Goal: Task Accomplishment & Management: Manage account settings

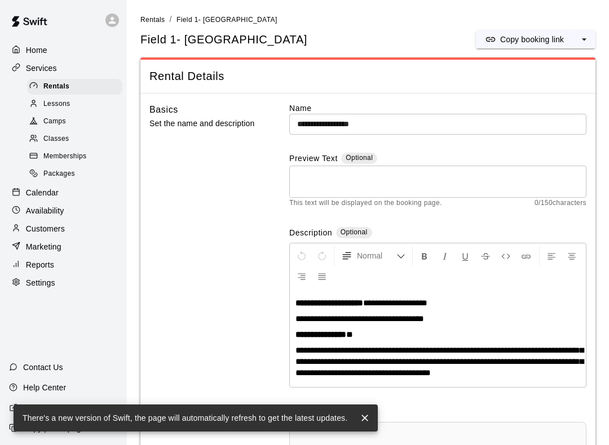
click at [46, 47] on p "Home" at bounding box center [36, 50] width 21 height 11
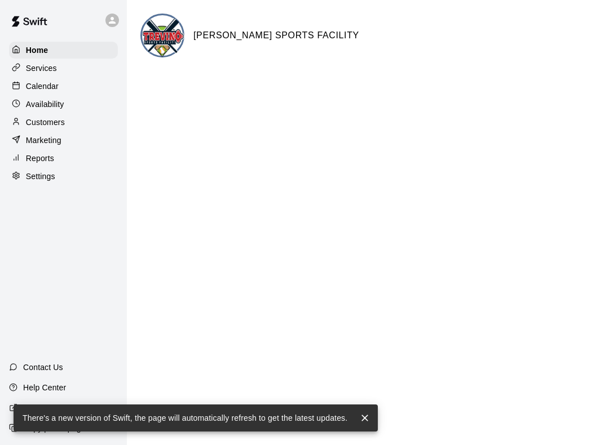
click at [49, 91] on p "Calendar" at bounding box center [42, 86] width 33 height 11
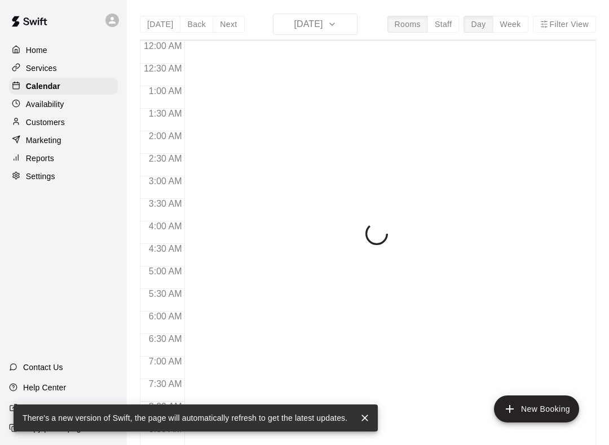
scroll to position [666, 0]
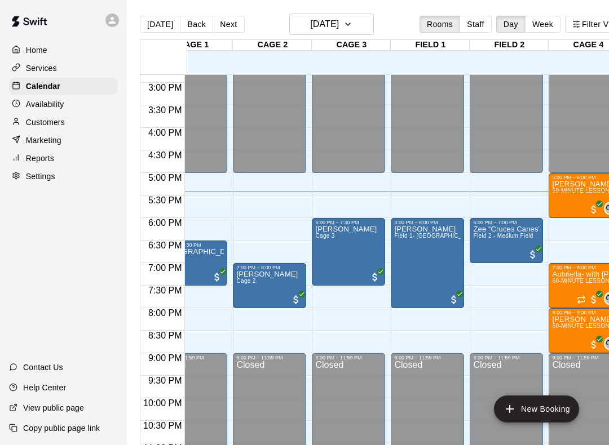
scroll to position [0, 33]
click at [561, 209] on div "[PERSON_NAME] 60-MINUTE LESSONS- Coach [PERSON_NAME]" at bounding box center [585, 402] width 67 height 445
click at [566, 222] on img "edit" at bounding box center [563, 220] width 13 height 13
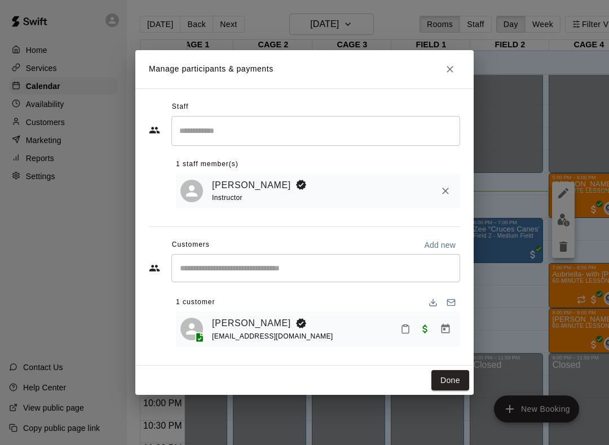
click at [448, 68] on icon "Close" at bounding box center [449, 69] width 11 height 11
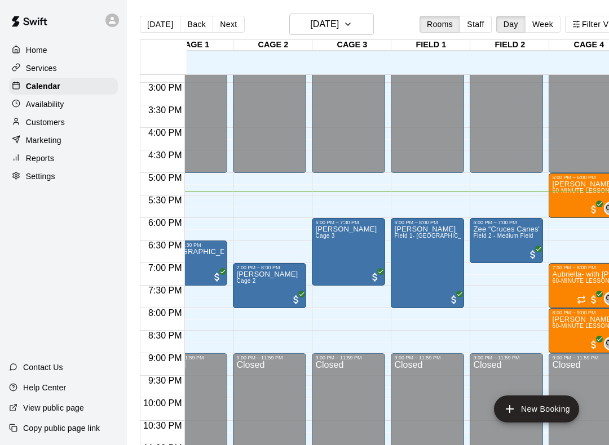
click at [568, 200] on div "[PERSON_NAME] 60-MINUTE LESSONS- Coach [PERSON_NAME]" at bounding box center [585, 402] width 67 height 445
click at [559, 226] on img "edit" at bounding box center [563, 220] width 13 height 13
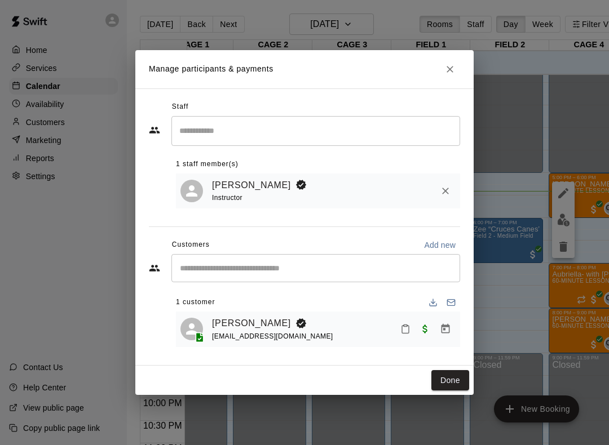
click at [406, 331] on icon "Mark attendance" at bounding box center [405, 329] width 10 height 10
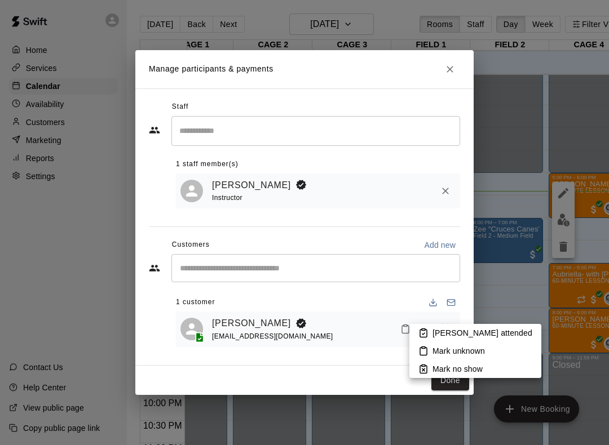
click at [428, 334] on icon at bounding box center [423, 333] width 10 height 10
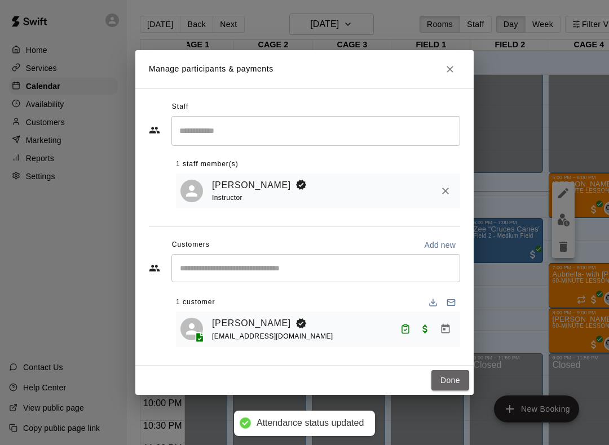
click at [461, 378] on button "Done" at bounding box center [450, 380] width 38 height 21
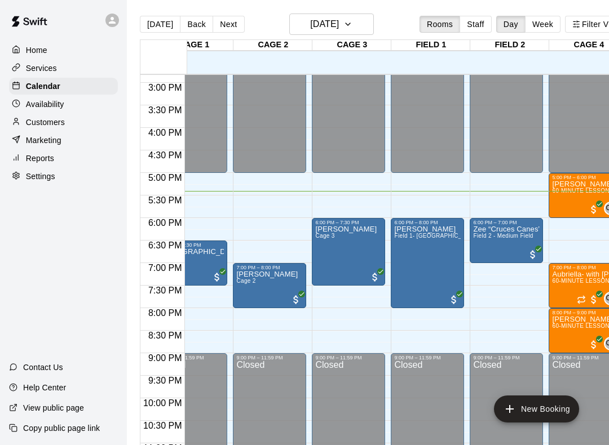
click at [51, 73] on p "Services" at bounding box center [41, 68] width 31 height 11
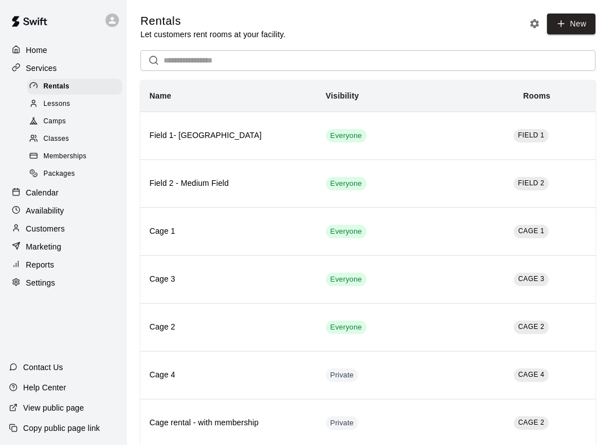
click at [48, 282] on p "Settings" at bounding box center [40, 282] width 29 height 11
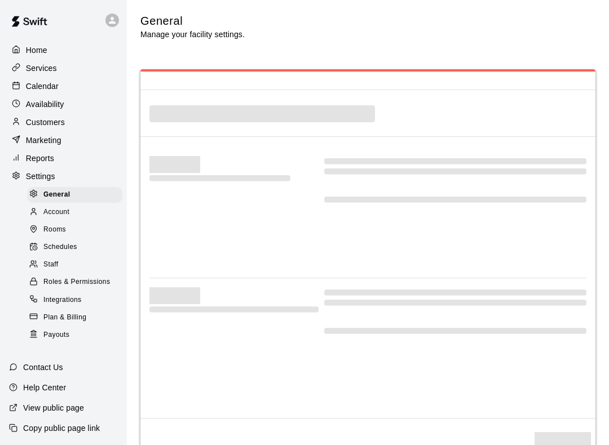
select select "**"
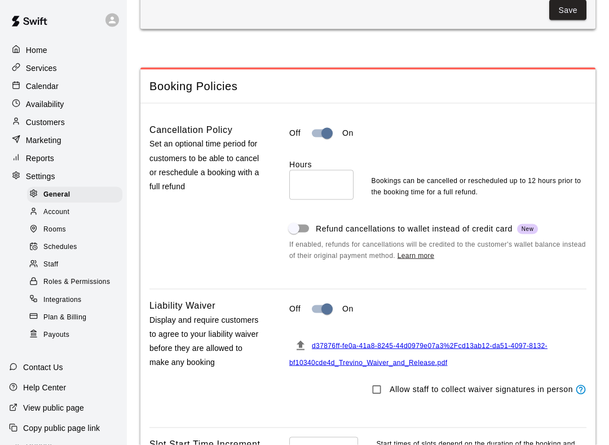
scroll to position [1068, 0]
click at [70, 247] on span "Schedules" at bounding box center [60, 247] width 34 height 11
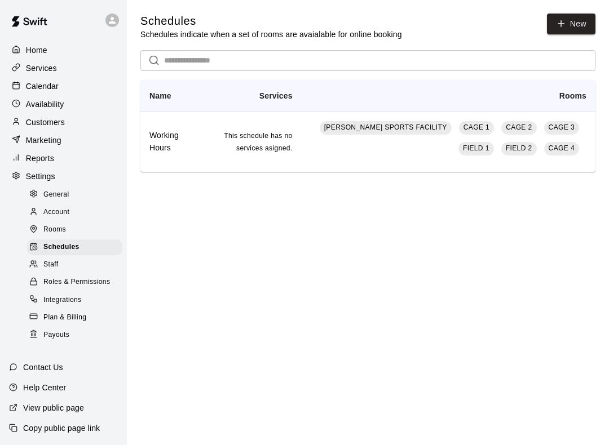
click at [412, 156] on td "[PERSON_NAME] SPORTS FACILITY CAGE 1 CAGE 2 CAGE 3 FIELD 1 FIELD 2 CAGE 4" at bounding box center [449, 142] width 294 height 60
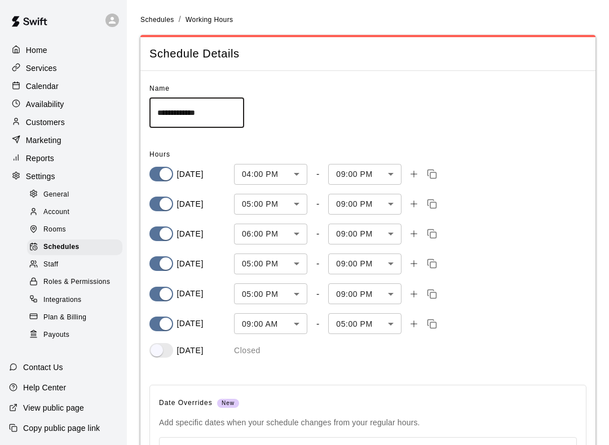
click at [294, 172] on body "**********" at bounding box center [304, 327] width 609 height 655
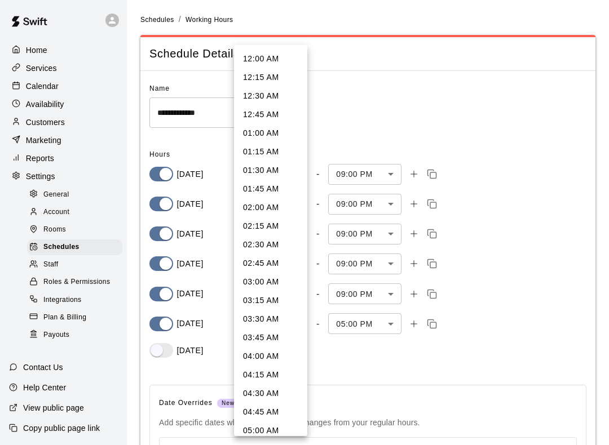
scroll to position [1009, 0]
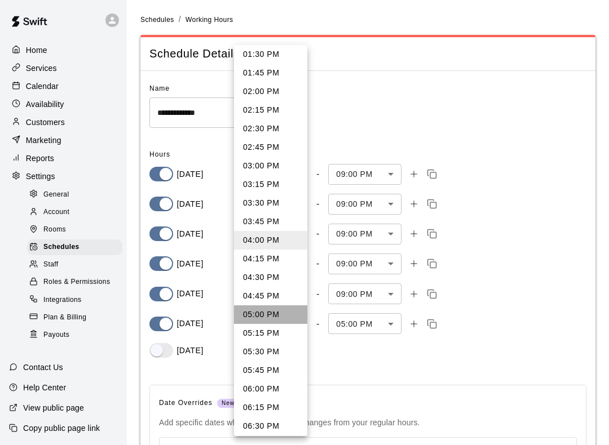
click at [278, 313] on li "05:00 PM" at bounding box center [270, 315] width 73 height 19
type input "****"
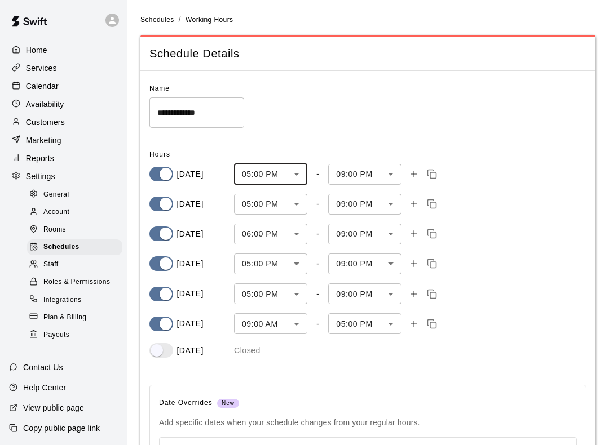
click at [387, 322] on body "**********" at bounding box center [304, 327] width 609 height 655
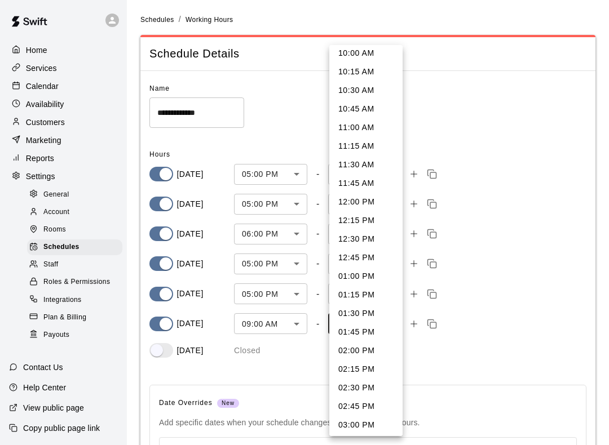
scroll to position [65, 0]
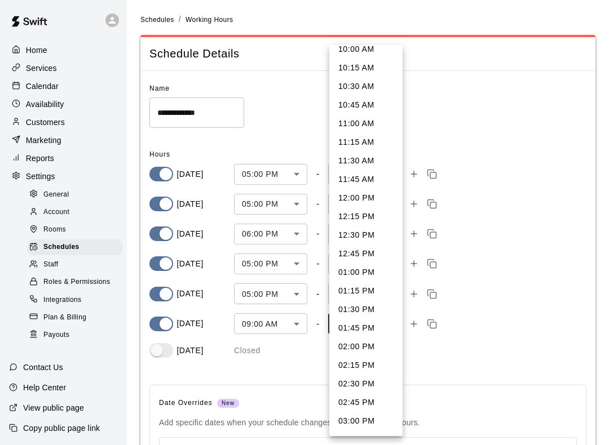
click at [370, 195] on li "12:00 PM" at bounding box center [365, 198] width 73 height 19
type input "***"
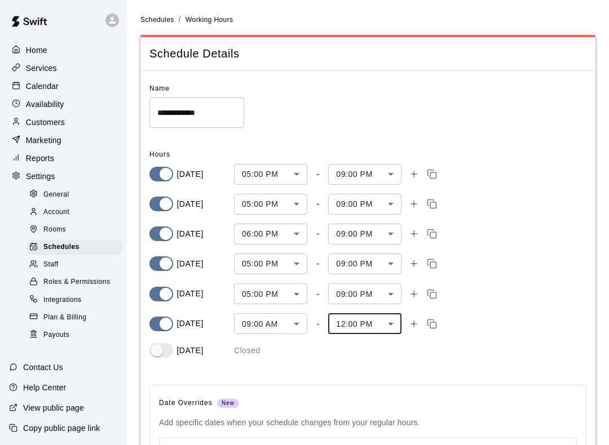
click at [262, 320] on body "**********" at bounding box center [304, 327] width 609 height 655
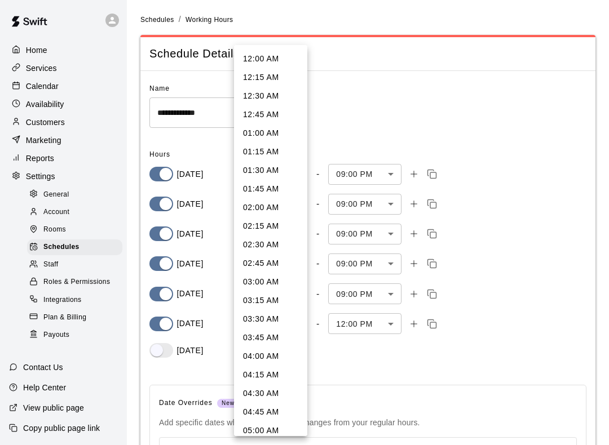
scroll to position [488, 0]
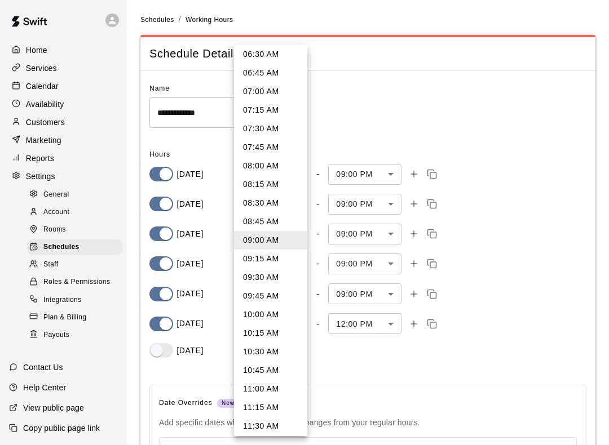
click at [267, 163] on li "08:00 AM" at bounding box center [270, 166] width 73 height 19
type input "***"
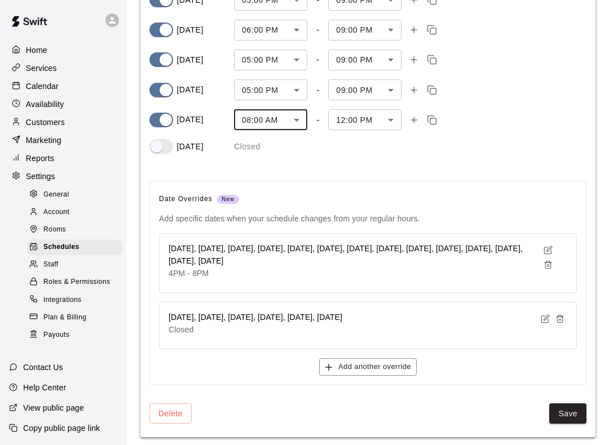
scroll to position [205, 0]
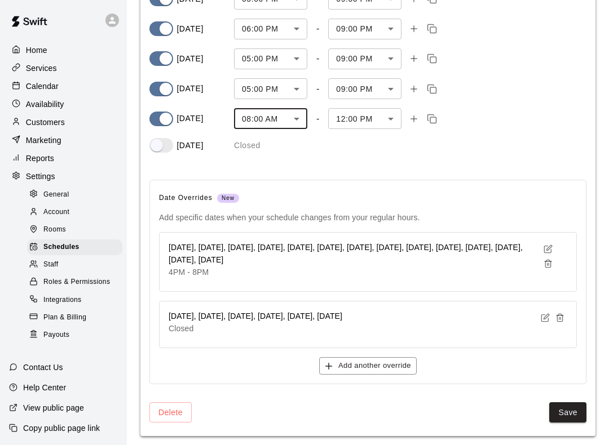
click at [544, 316] on icon "button" at bounding box center [545, 316] width 5 height 5
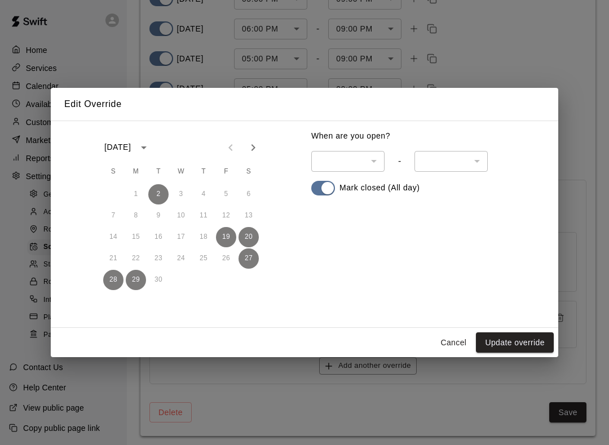
click at [258, 149] on icon "Next month" at bounding box center [253, 148] width 14 height 14
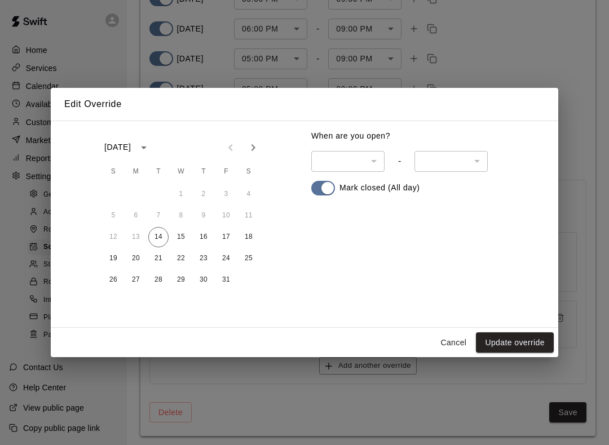
click at [253, 239] on button "18" at bounding box center [248, 237] width 20 height 20
click at [117, 259] on button "19" at bounding box center [113, 259] width 20 height 20
click at [506, 342] on button "Update override" at bounding box center [515, 343] width 78 height 21
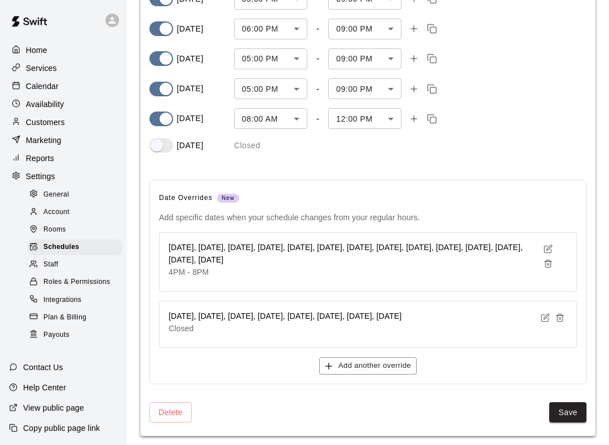
click at [48, 87] on p "Calendar" at bounding box center [42, 86] width 33 height 11
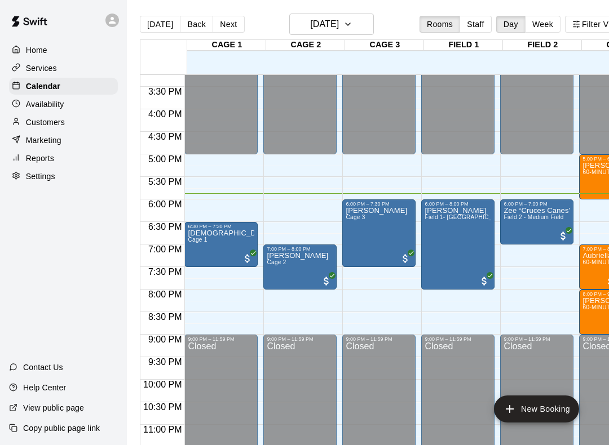
scroll to position [688, 0]
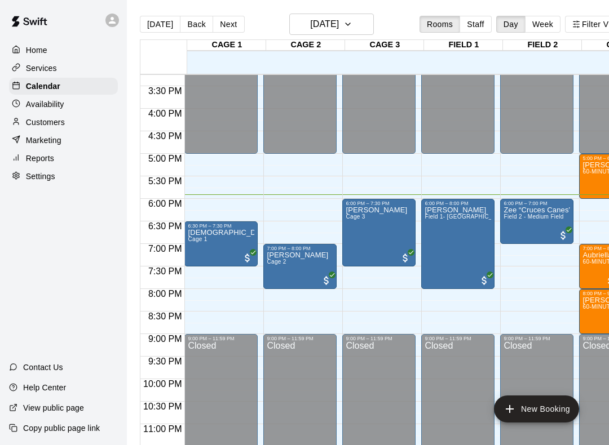
click at [284, 266] on icon "edit" at bounding box center [280, 265] width 14 height 14
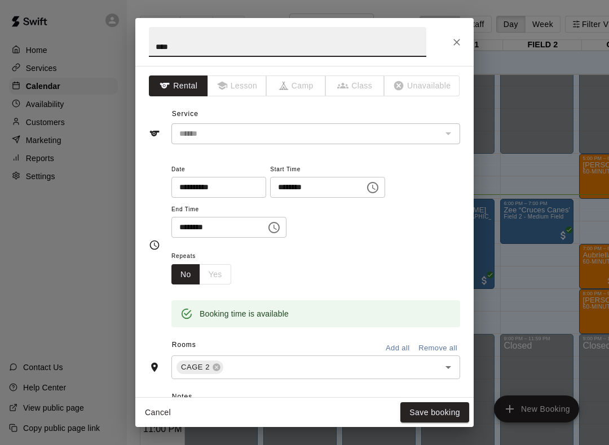
click at [366, 187] on icon "Choose time, selected time is 7:00 PM" at bounding box center [373, 188] width 14 height 14
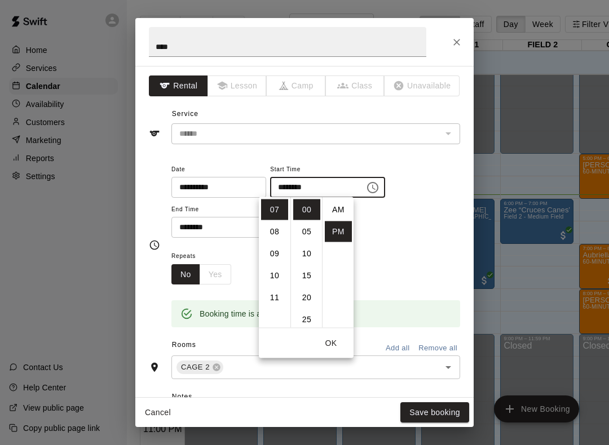
scroll to position [20, 0]
click at [280, 229] on li "08" at bounding box center [274, 232] width 27 height 21
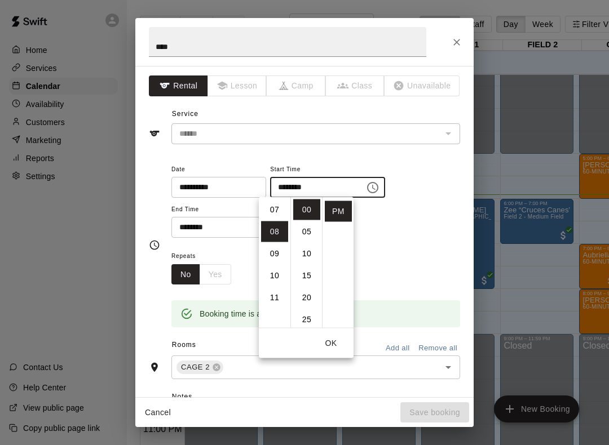
type input "********"
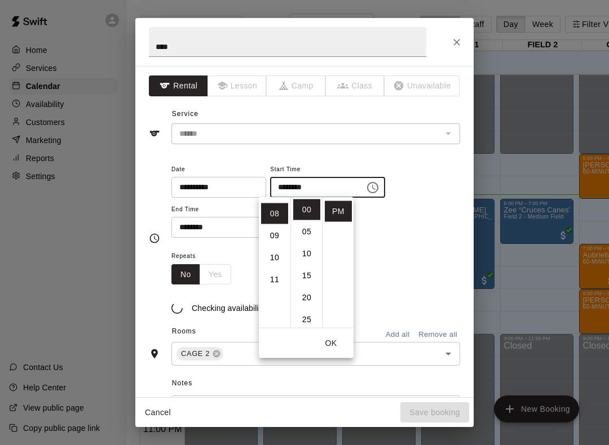
scroll to position [176, 0]
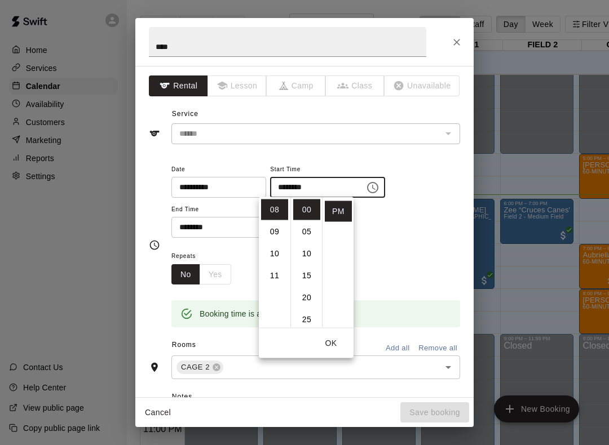
click at [334, 343] on button "OK" at bounding box center [331, 343] width 36 height 21
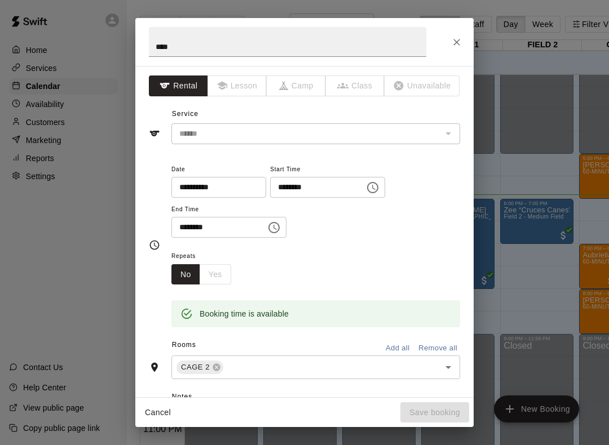
scroll to position [0, 0]
click at [456, 38] on icon "Close" at bounding box center [456, 42] width 11 height 11
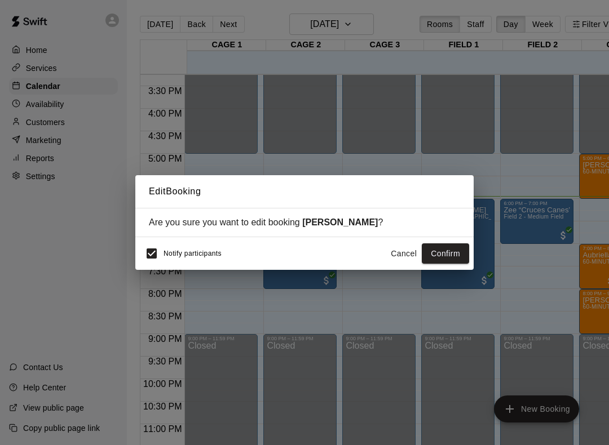
click at [446, 253] on button "Confirm" at bounding box center [445, 254] width 47 height 21
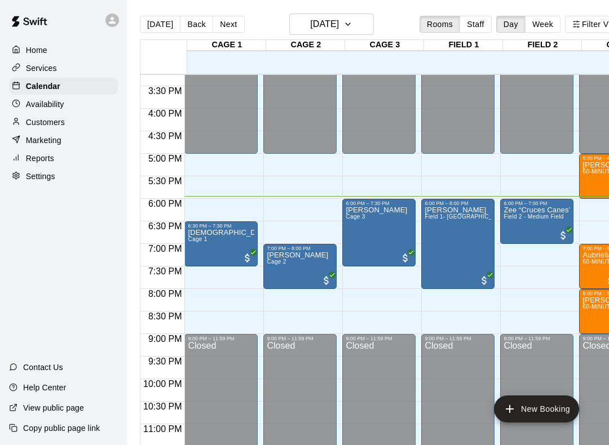
click at [399, 311] on div at bounding box center [304, 222] width 609 height 445
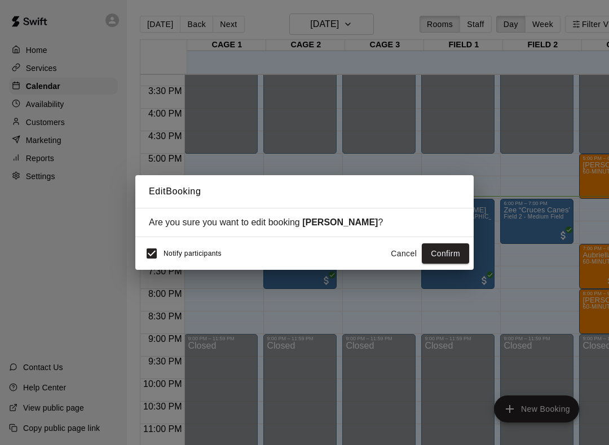
click at [448, 256] on button "Confirm" at bounding box center [445, 254] width 47 height 21
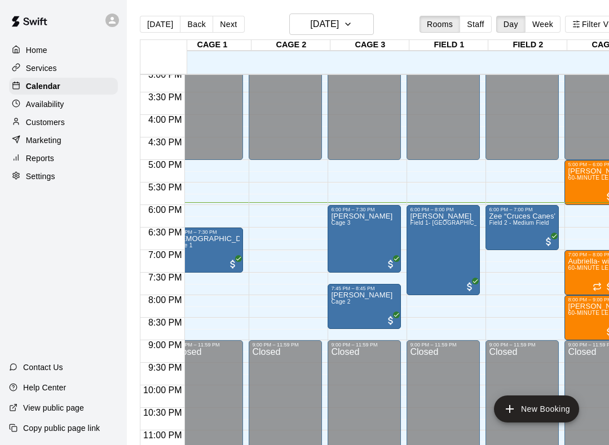
scroll to position [682, 2]
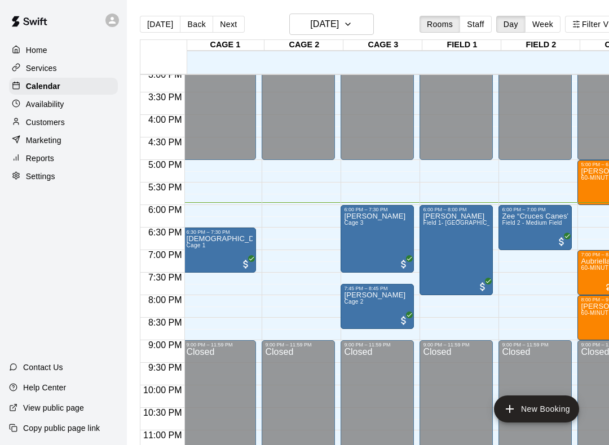
click at [366, 241] on div "[PERSON_NAME] 3" at bounding box center [374, 435] width 61 height 445
click at [360, 223] on icon "edit" at bounding box center [358, 226] width 14 height 14
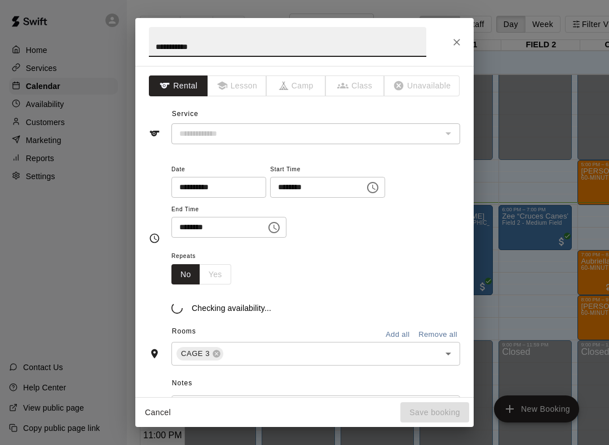
type input "******"
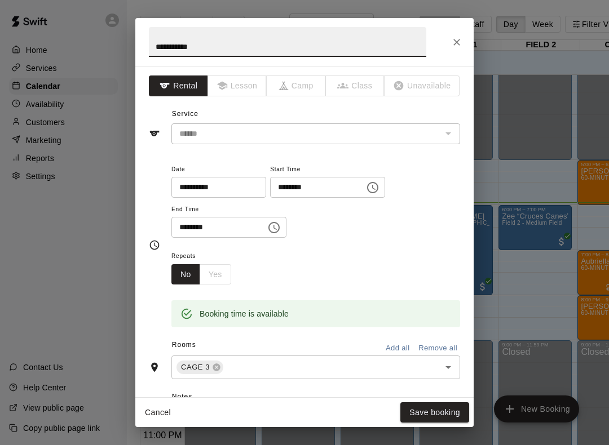
click at [453, 367] on icon "Open" at bounding box center [448, 368] width 14 height 14
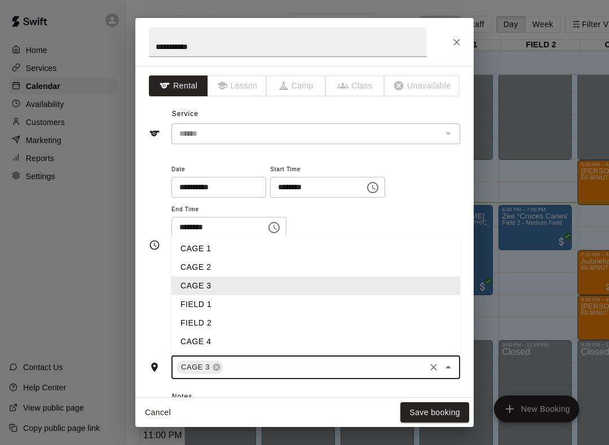
scroll to position [18, 20]
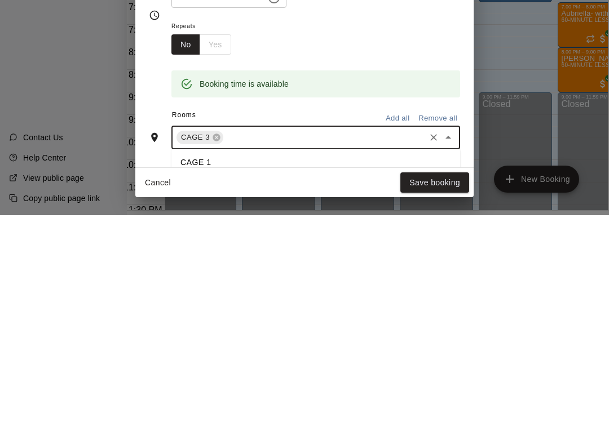
click at [216, 363] on icon at bounding box center [216, 367] width 9 height 9
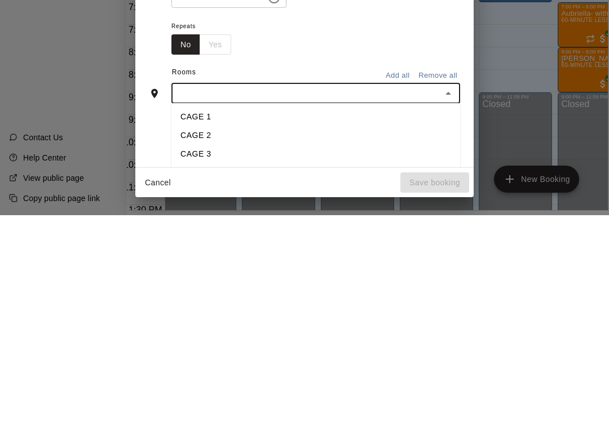
click at [192, 356] on li "CAGE 2" at bounding box center [315, 365] width 289 height 19
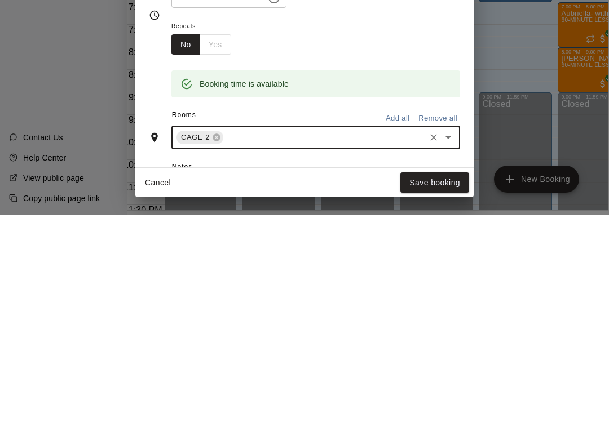
click at [448, 402] on button "Save booking" at bounding box center [434, 412] width 69 height 21
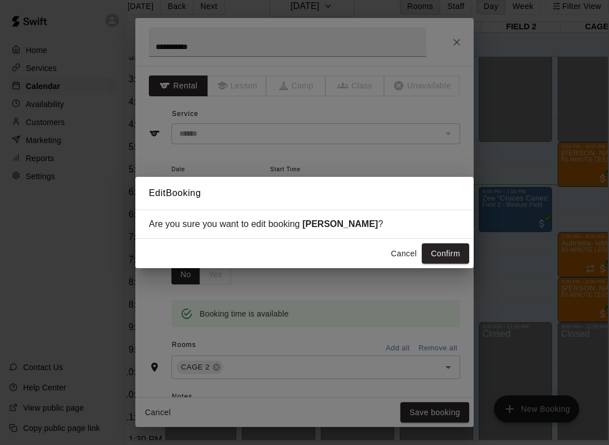
click at [448, 261] on button "Confirm" at bounding box center [445, 254] width 47 height 21
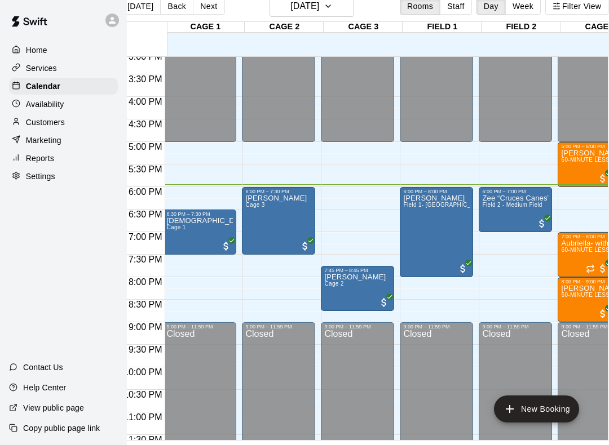
click at [338, 289] on icon "edit" at bounding box center [338, 287] width 14 height 14
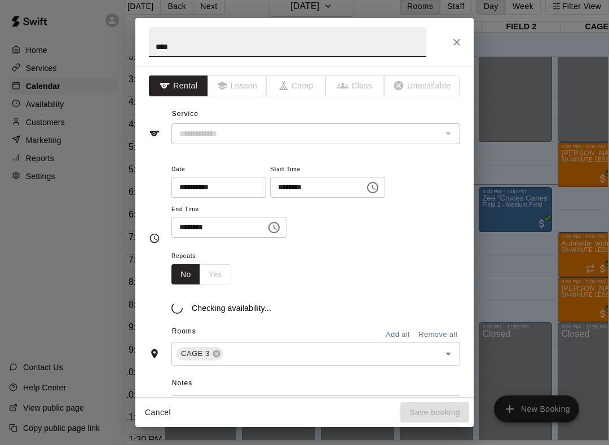
type input "******"
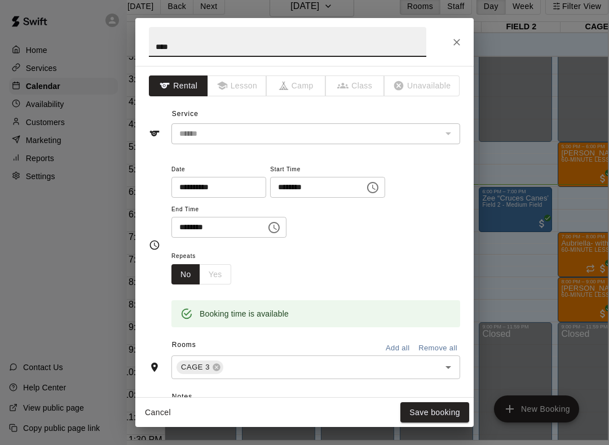
click at [366, 186] on icon "Choose time, selected time is 7:45 PM" at bounding box center [373, 188] width 14 height 14
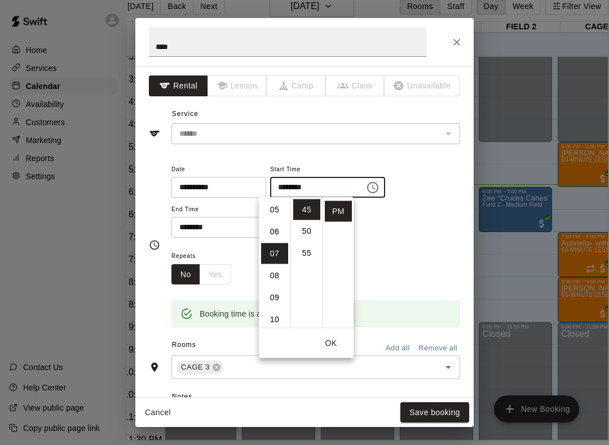
scroll to position [109, 0]
click at [276, 233] on li "06" at bounding box center [274, 232] width 27 height 21
click at [307, 209] on li "00" at bounding box center [306, 210] width 27 height 21
type input "********"
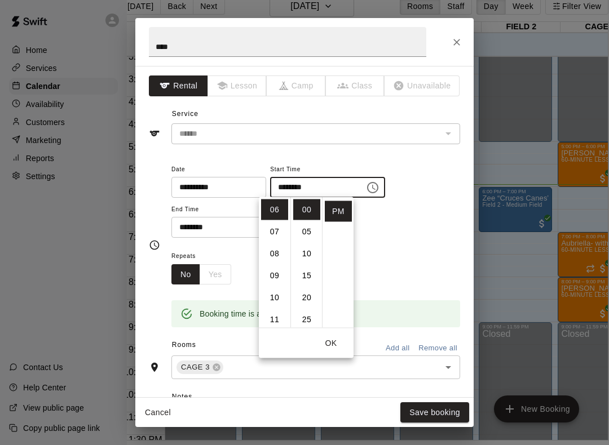
click at [337, 348] on button "OK" at bounding box center [331, 343] width 36 height 21
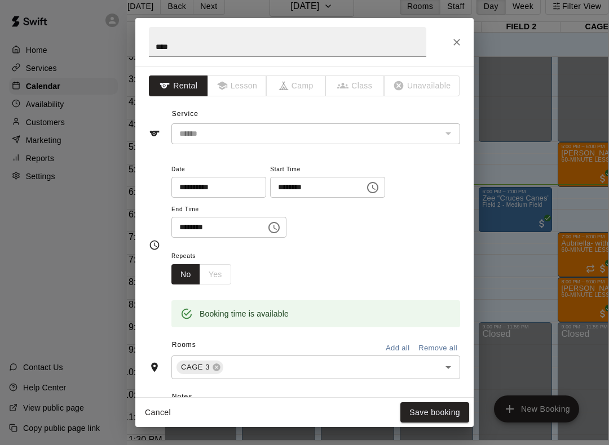
click at [268, 231] on icon "Choose time, selected time is 8:45 PM" at bounding box center [273, 227] width 11 height 11
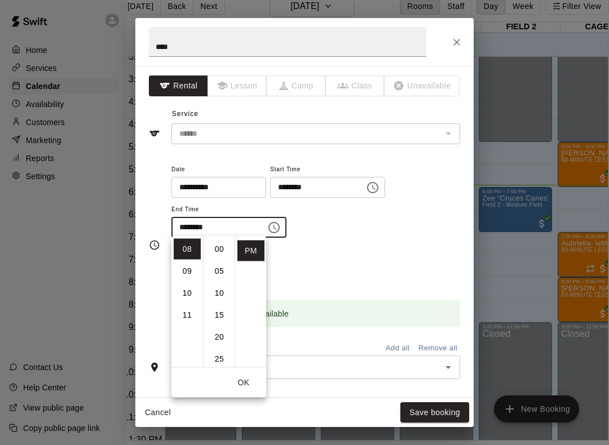
click at [219, 247] on li "00" at bounding box center [219, 249] width 27 height 21
type input "********"
click at [445, 413] on button "Save booking" at bounding box center [434, 412] width 69 height 21
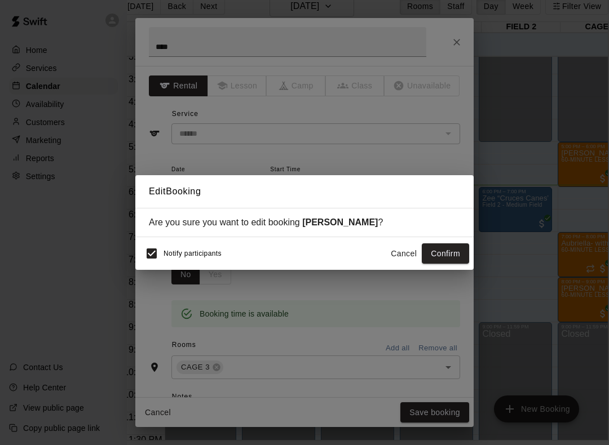
click at [441, 259] on button "Confirm" at bounding box center [445, 254] width 47 height 21
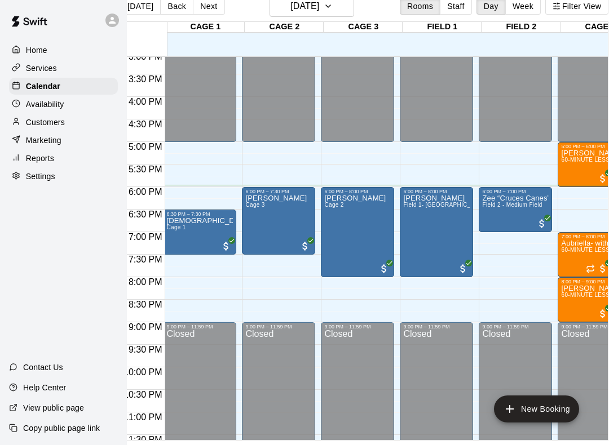
click at [509, 216] on div "Zee “Cruces Canes” [PERSON_NAME] 2 - Medium Field" at bounding box center [515, 416] width 67 height 445
click at [455, 303] on div at bounding box center [304, 222] width 609 height 445
click at [510, 216] on div "Zee “Cruces Canes” [PERSON_NAME] 2 - Medium Field" at bounding box center [515, 416] width 67 height 445
click at [497, 237] on img "edit" at bounding box center [495, 234] width 13 height 13
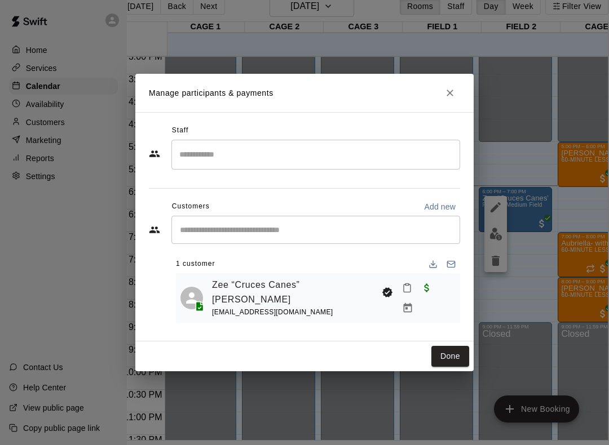
click at [443, 100] on button "Close" at bounding box center [450, 93] width 20 height 20
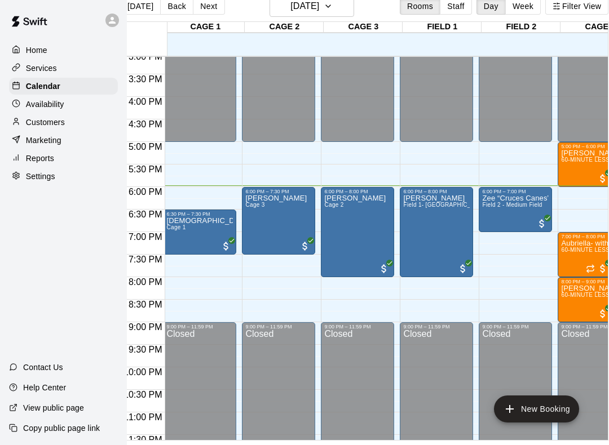
click at [504, 215] on div "Zee “Cruces Canes” [PERSON_NAME] 2 - Medium Field" at bounding box center [515, 416] width 67 height 445
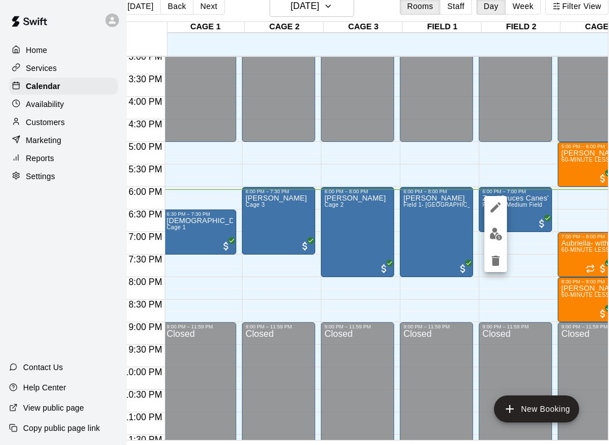
click at [531, 289] on div at bounding box center [304, 222] width 609 height 445
click at [513, 218] on div "Zee “Cruces Canes” [PERSON_NAME] 2 - Medium Field" at bounding box center [515, 416] width 67 height 445
click at [493, 236] on img "edit" at bounding box center [495, 234] width 13 height 13
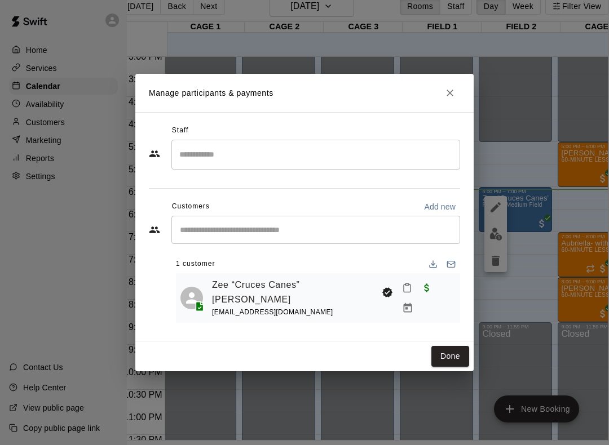
click at [407, 293] on icon "Mark attendance" at bounding box center [407, 289] width 7 height 8
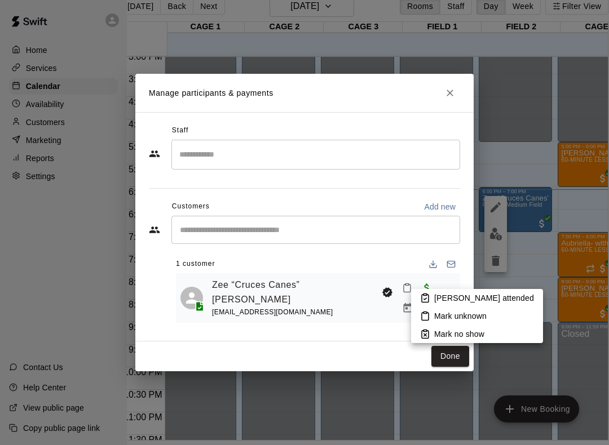
click at [425, 300] on icon at bounding box center [425, 299] width 3 height 2
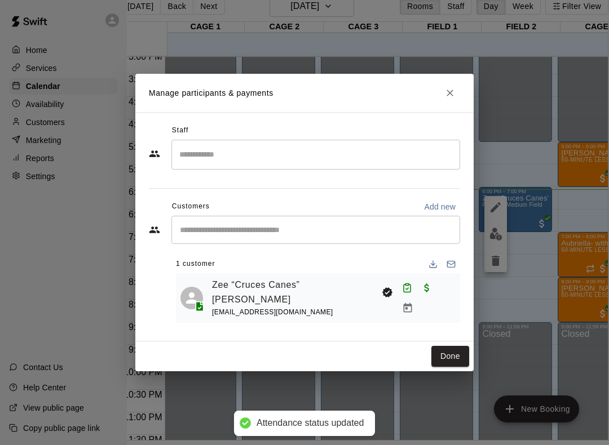
click at [457, 355] on button "Done" at bounding box center [450, 356] width 38 height 21
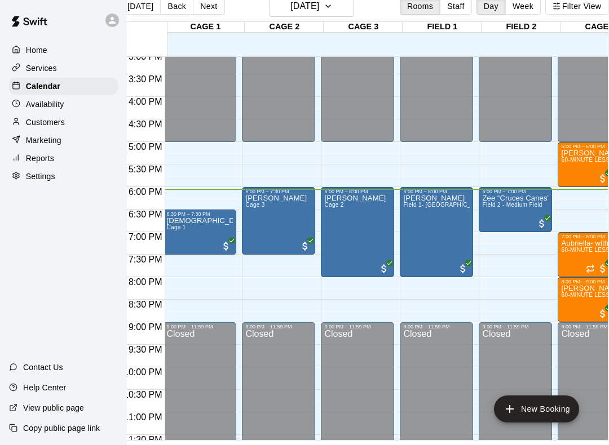
click at [271, 227] on div "[PERSON_NAME] 3" at bounding box center [275, 416] width 61 height 445
click at [262, 232] on img "edit" at bounding box center [259, 234] width 13 height 13
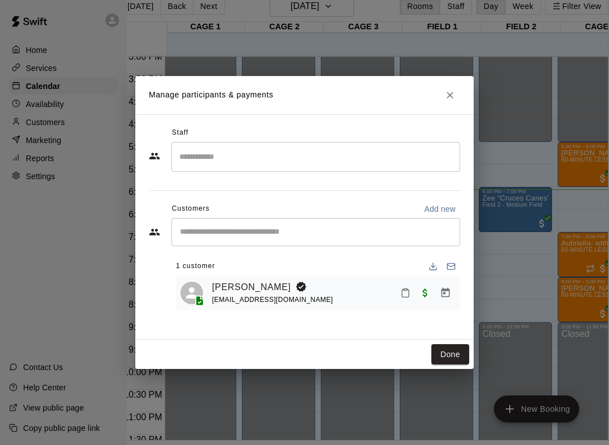
click at [410, 293] on button "Mark attendance" at bounding box center [405, 293] width 19 height 19
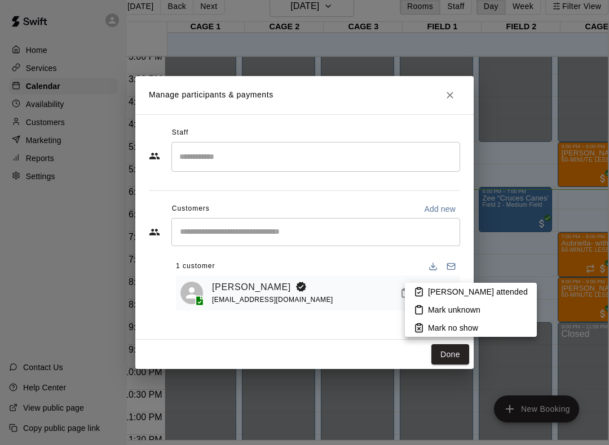
click at [426, 291] on li "[PERSON_NAME] attended" at bounding box center [471, 292] width 132 height 18
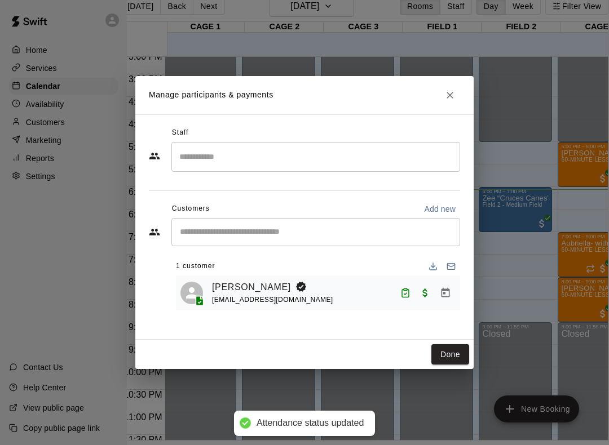
click at [456, 356] on button "Done" at bounding box center [450, 354] width 38 height 21
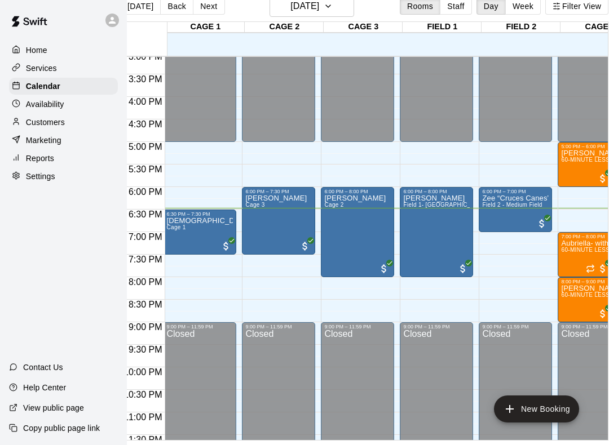
scroll to position [0, 20]
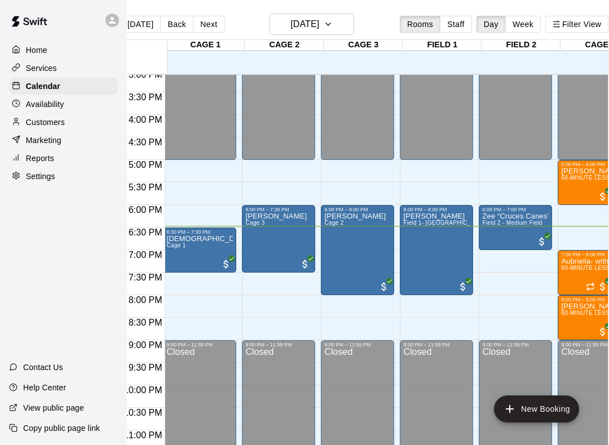
click at [319, 25] on h6 "[DATE]" at bounding box center [304, 24] width 29 height 16
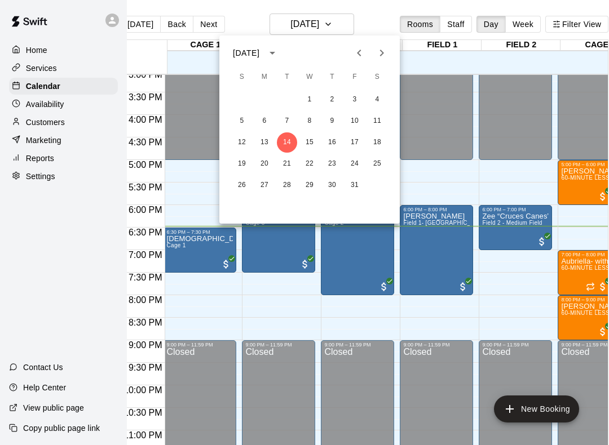
click at [291, 143] on button "14" at bounding box center [287, 142] width 20 height 20
